Goal: Transaction & Acquisition: Purchase product/service

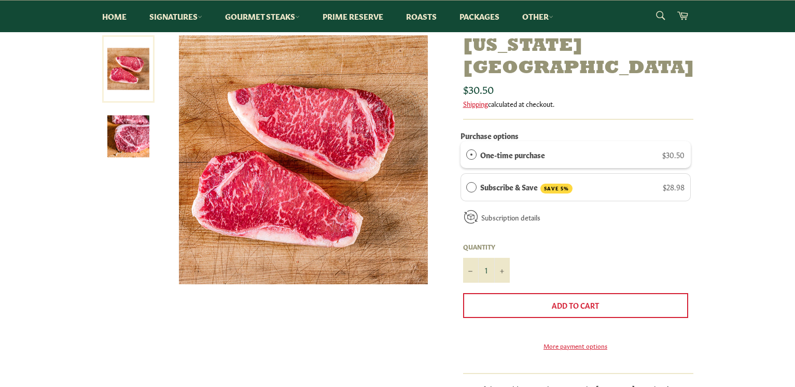
scroll to position [104, 0]
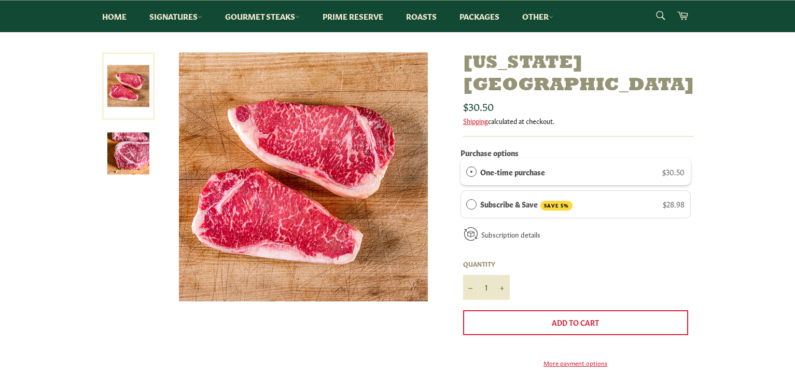
click at [140, 150] on img at bounding box center [128, 153] width 42 height 42
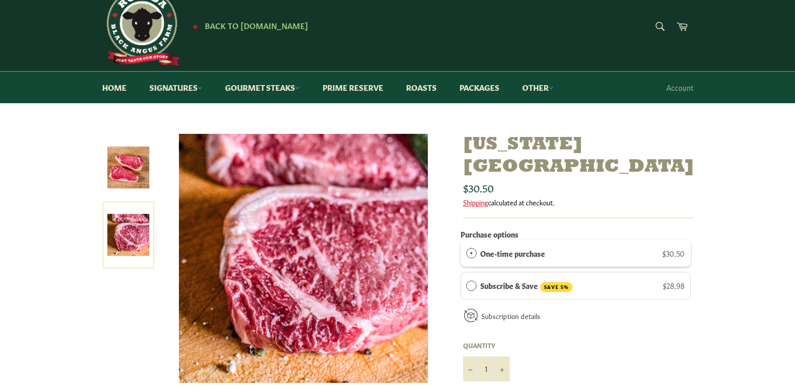
scroll to position [0, 0]
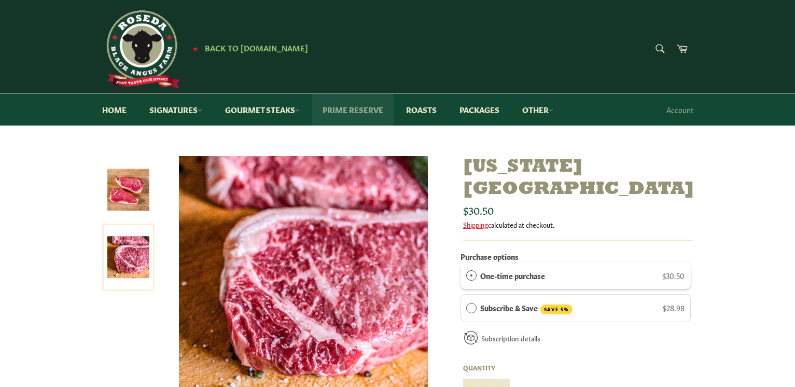
click at [348, 111] on link "Prime Reserve" at bounding box center [352, 110] width 81 height 32
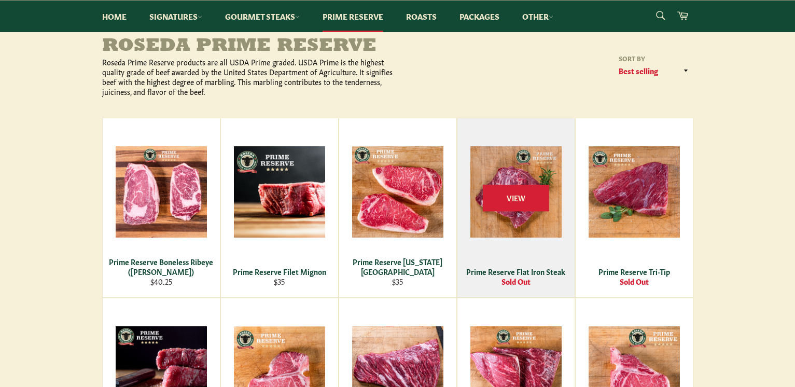
scroll to position [104, 0]
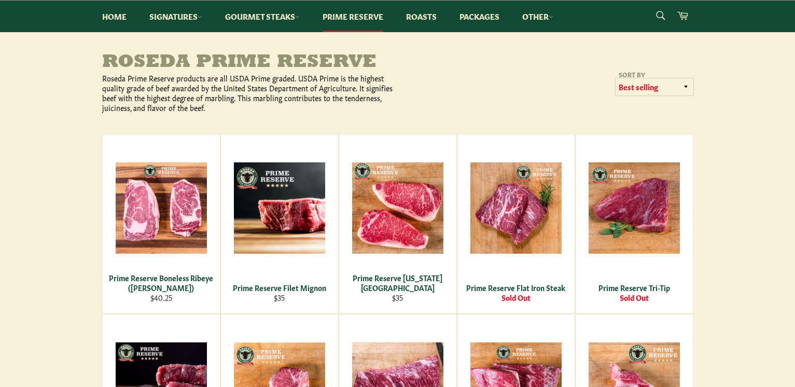
click at [690, 86] on select "Featured Best selling Alphabetically, A-Z Alphabetically, Z-A Price, low to hig…" at bounding box center [654, 86] width 78 height 17
click at [679, 87] on select "Featured Best selling Alphabetically, A-Z Alphabetically, Z-A Price, low to hig…" at bounding box center [654, 86] width 78 height 17
select select "manual"
click at [615, 78] on select "Featured Best selling Alphabetically, A-Z Alphabetically, Z-A Price, low to hig…" at bounding box center [654, 86] width 78 height 17
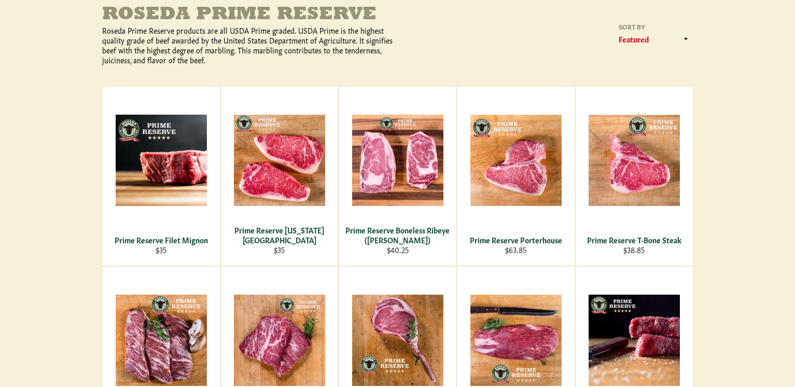
scroll to position [156, 0]
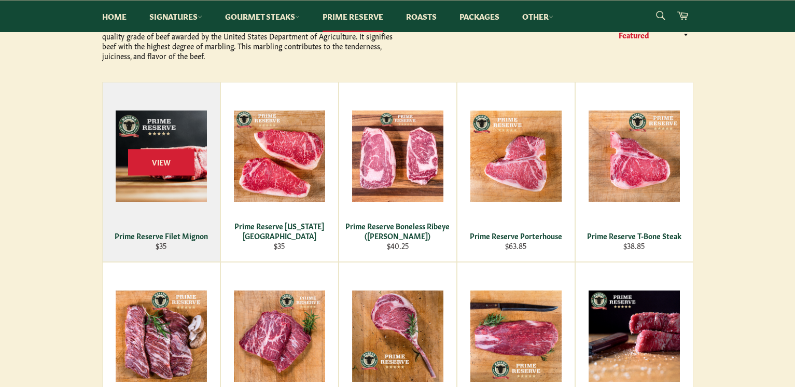
click at [147, 192] on div "View" at bounding box center [161, 171] width 117 height 179
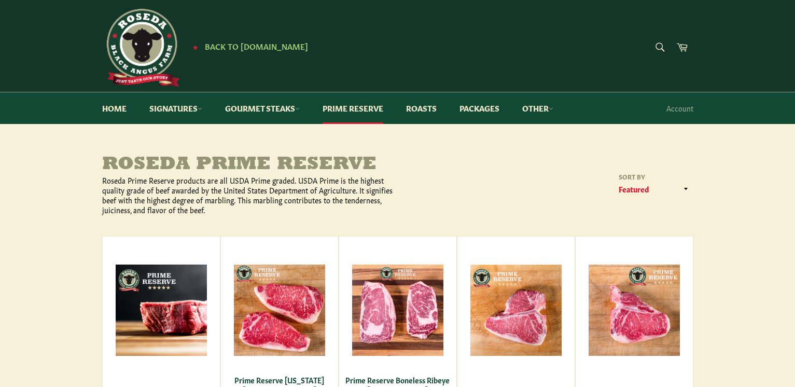
scroll to position [0, 0]
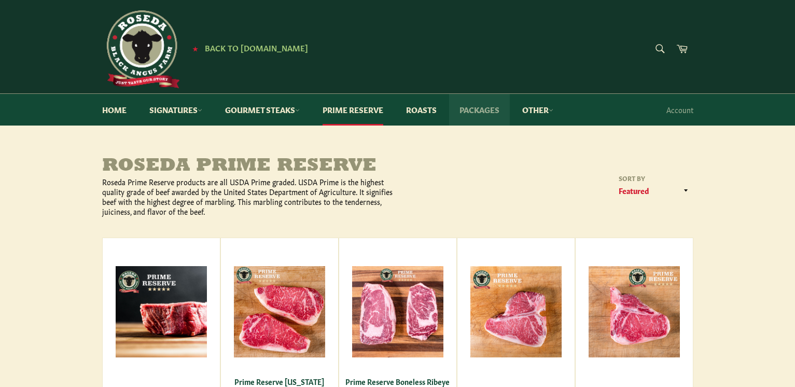
click at [477, 114] on link "Packages" at bounding box center [479, 110] width 61 height 32
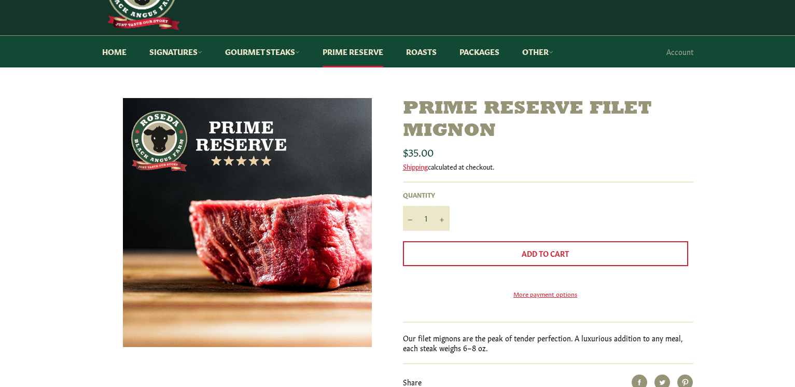
scroll to position [52, 0]
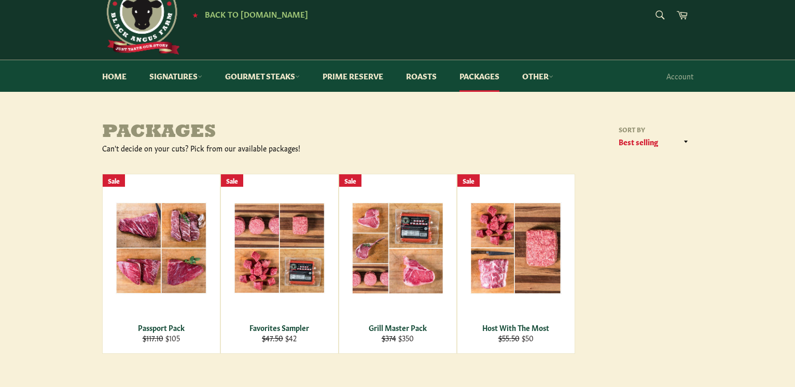
scroll to position [52, 0]
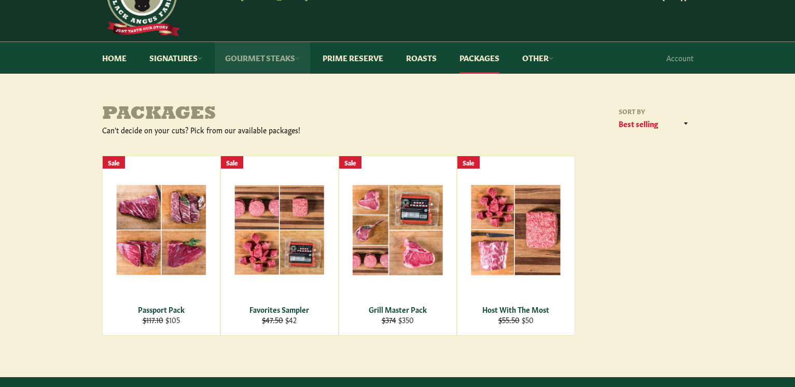
click at [277, 58] on link "Gourmet Steaks" at bounding box center [262, 58] width 95 height 32
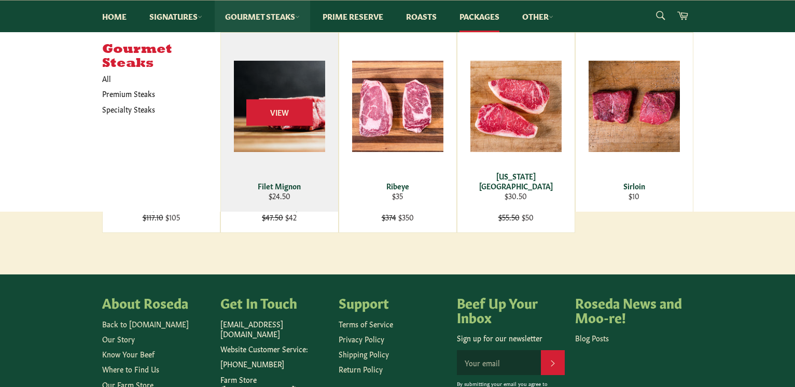
scroll to position [156, 0]
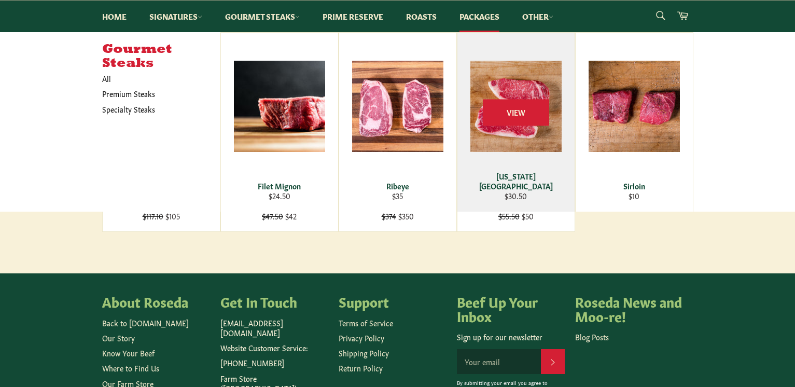
click at [510, 158] on div "View" at bounding box center [515, 122] width 117 height 179
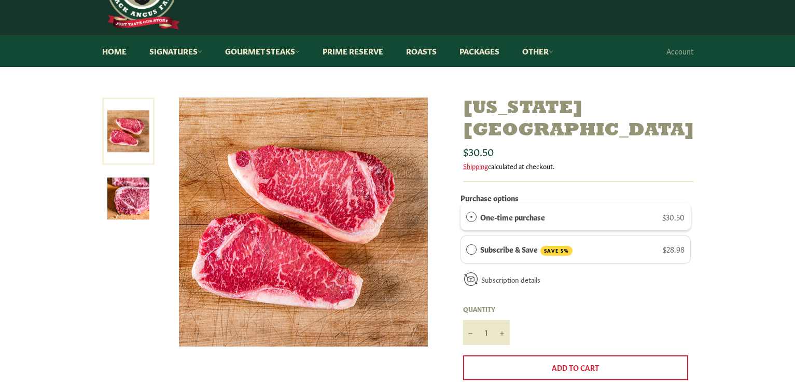
scroll to position [52, 0]
